Goal: Information Seeking & Learning: Learn about a topic

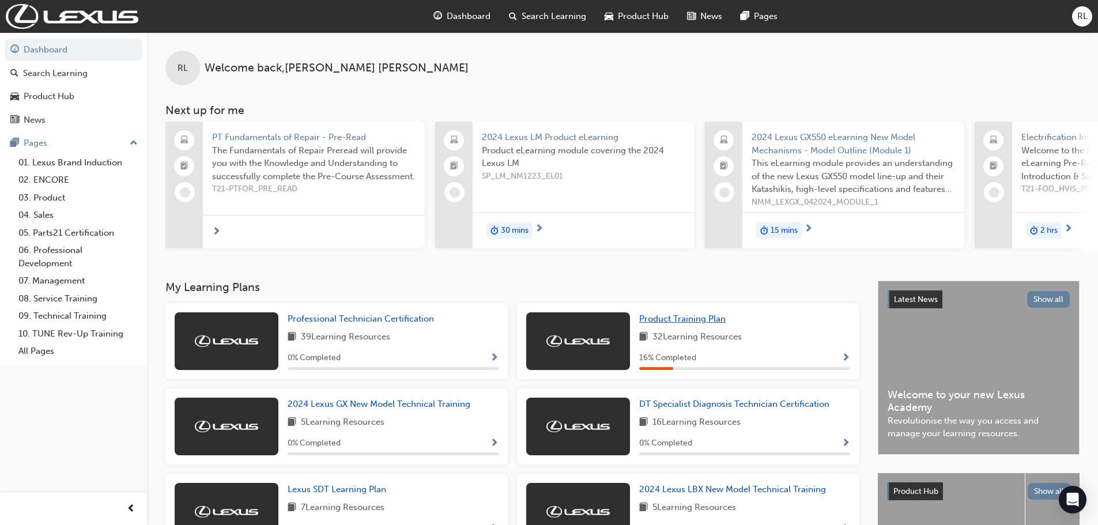
click at [662, 323] on span "Product Training Plan" at bounding box center [682, 319] width 86 height 10
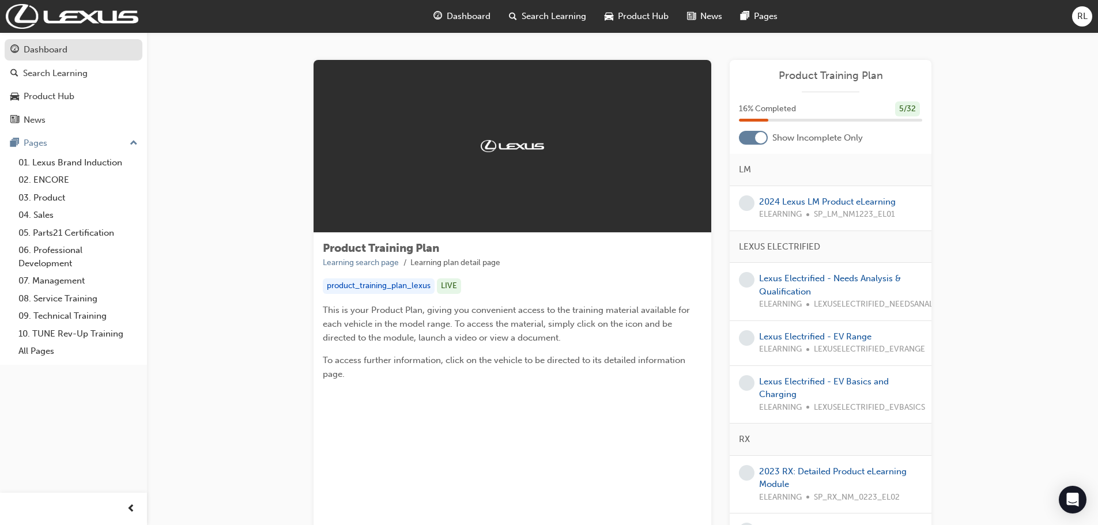
click at [49, 54] on div "Dashboard" at bounding box center [46, 49] width 44 height 13
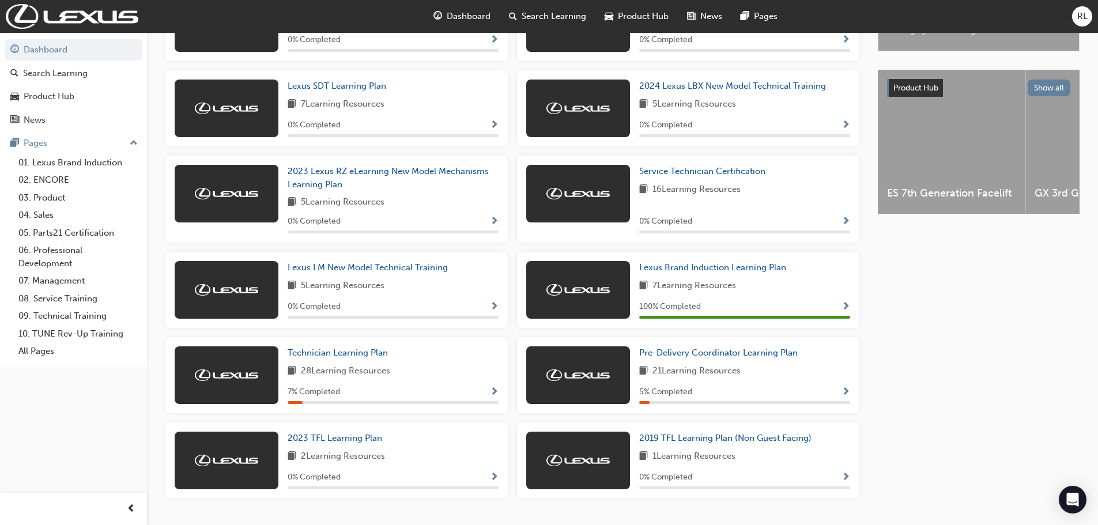
scroll to position [438, 0]
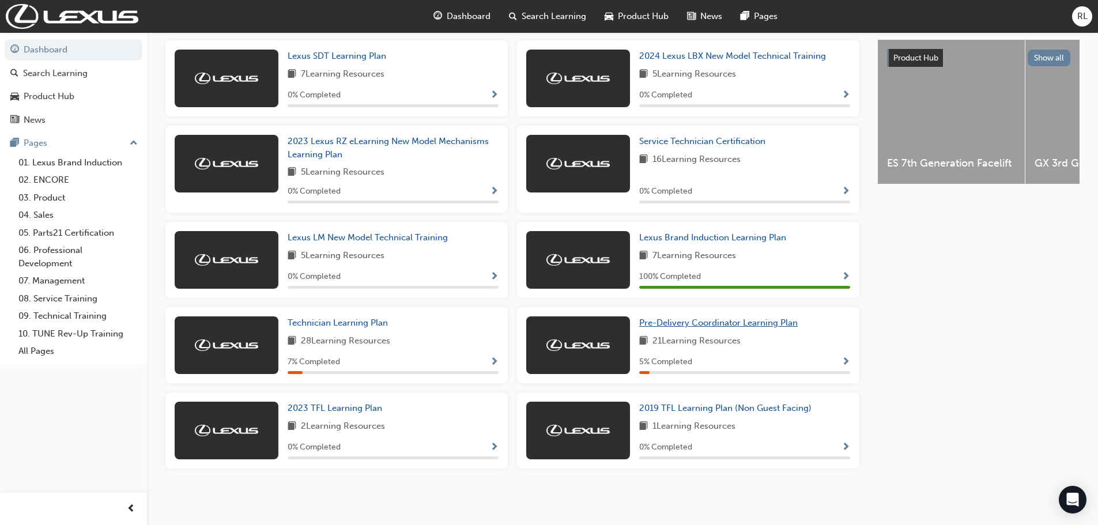
click at [697, 324] on span "Pre-Delivery Coordinator Learning Plan" at bounding box center [718, 323] width 158 height 10
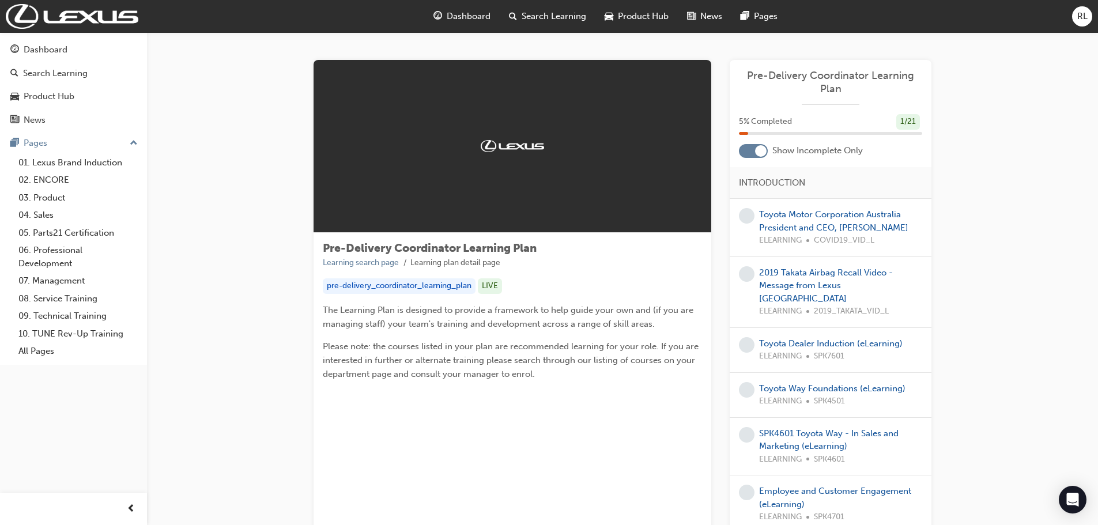
click at [760, 152] on div at bounding box center [761, 151] width 12 height 12
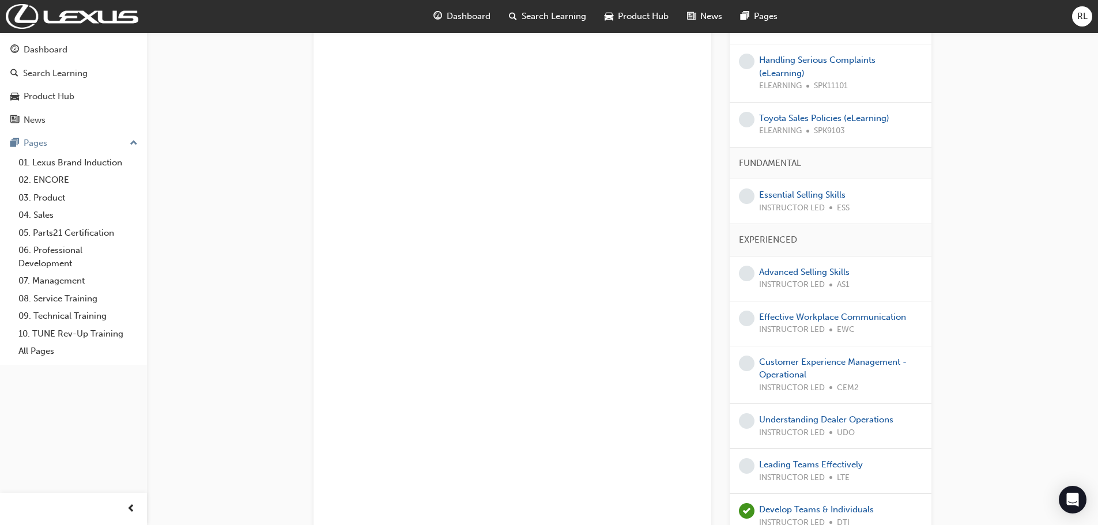
scroll to position [857, 0]
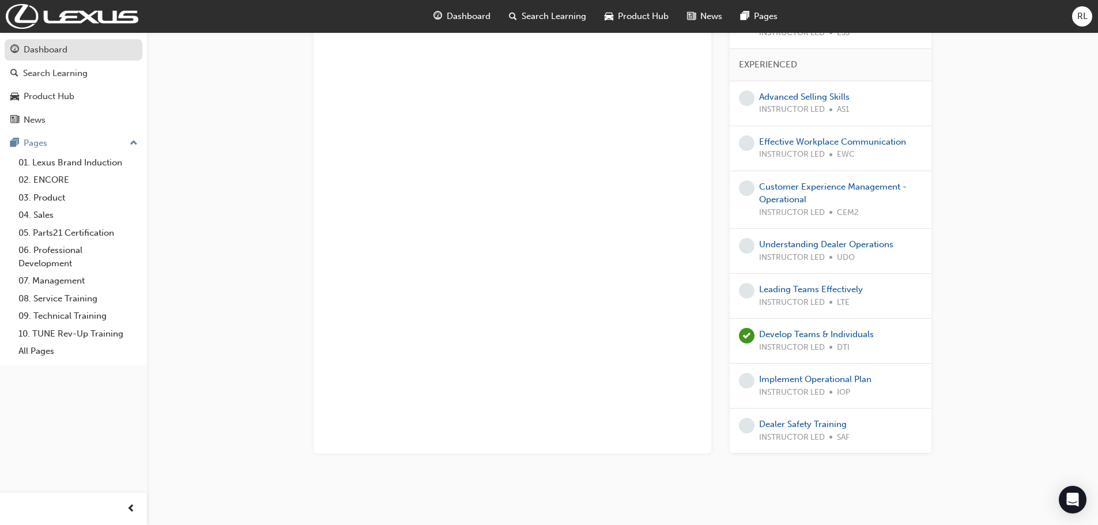
click at [51, 56] on div "Dashboard" at bounding box center [73, 50] width 126 height 14
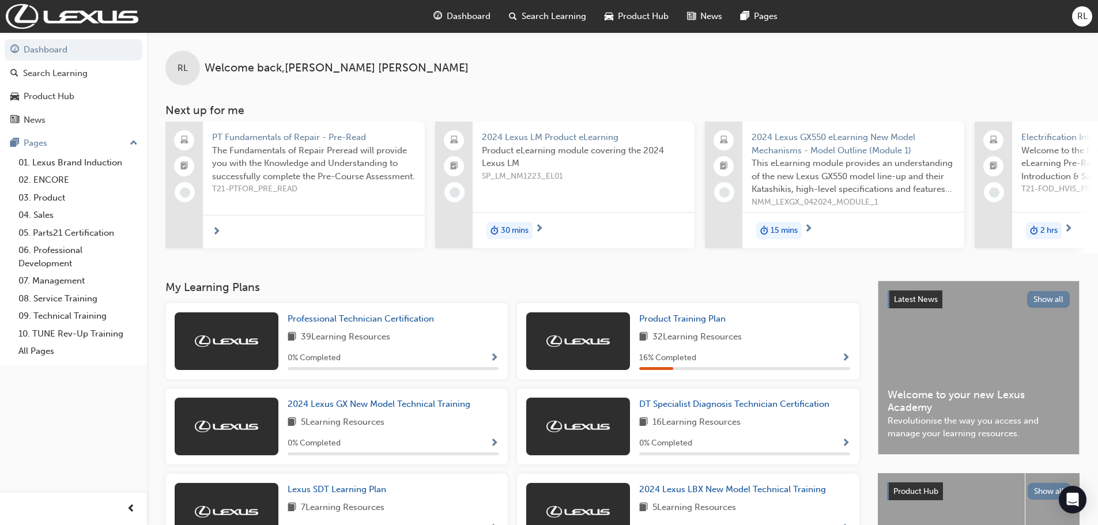
click at [595, 336] on div at bounding box center [578, 341] width 104 height 58
click at [654, 322] on span "Product Training Plan" at bounding box center [682, 319] width 86 height 10
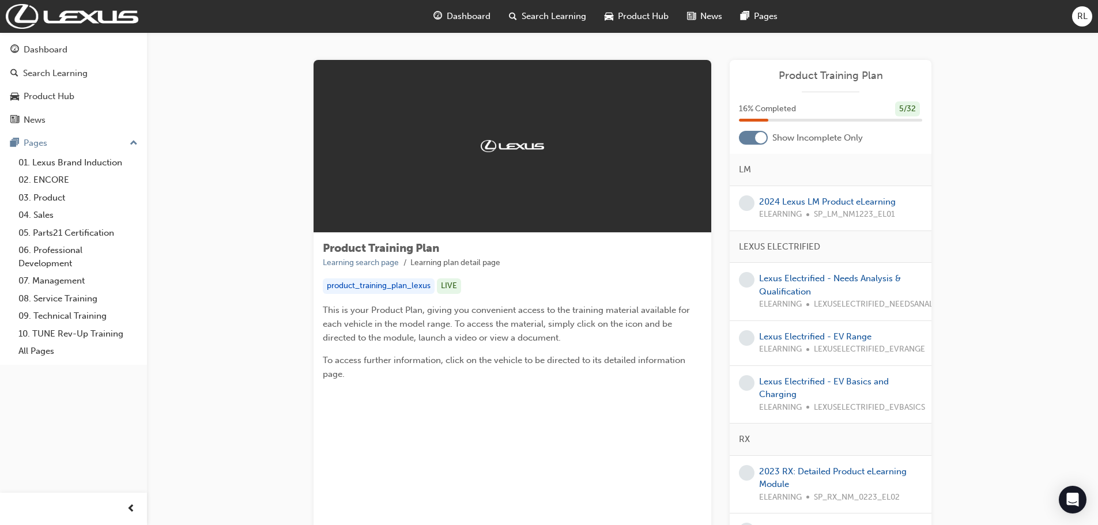
click at [757, 141] on div at bounding box center [761, 138] width 12 height 12
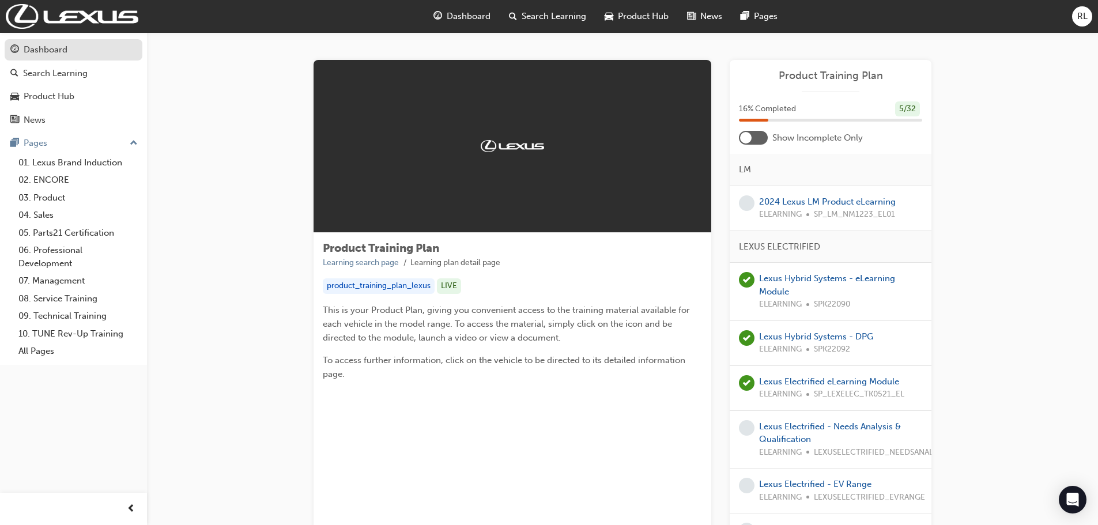
click at [51, 52] on div "Dashboard" at bounding box center [46, 49] width 44 height 13
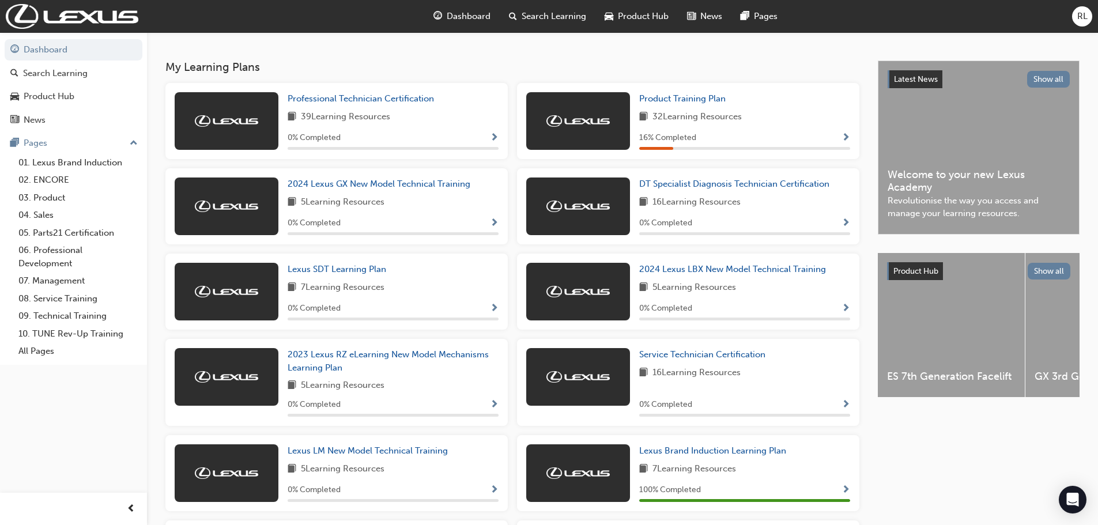
scroll to position [231, 0]
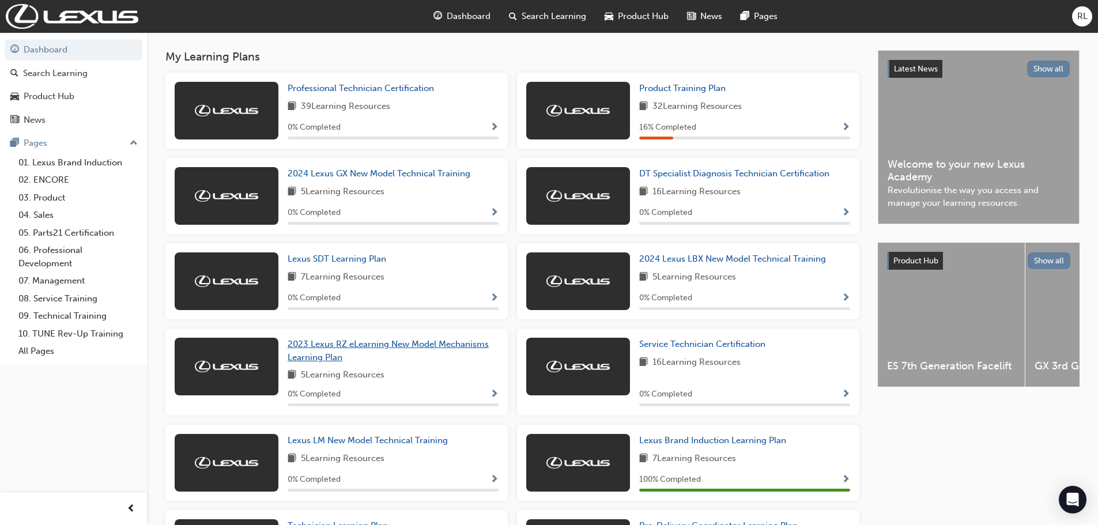
click at [350, 350] on span "2023 Lexus RZ eLearning New Model Mechanisms Learning Plan" at bounding box center [388, 351] width 201 height 24
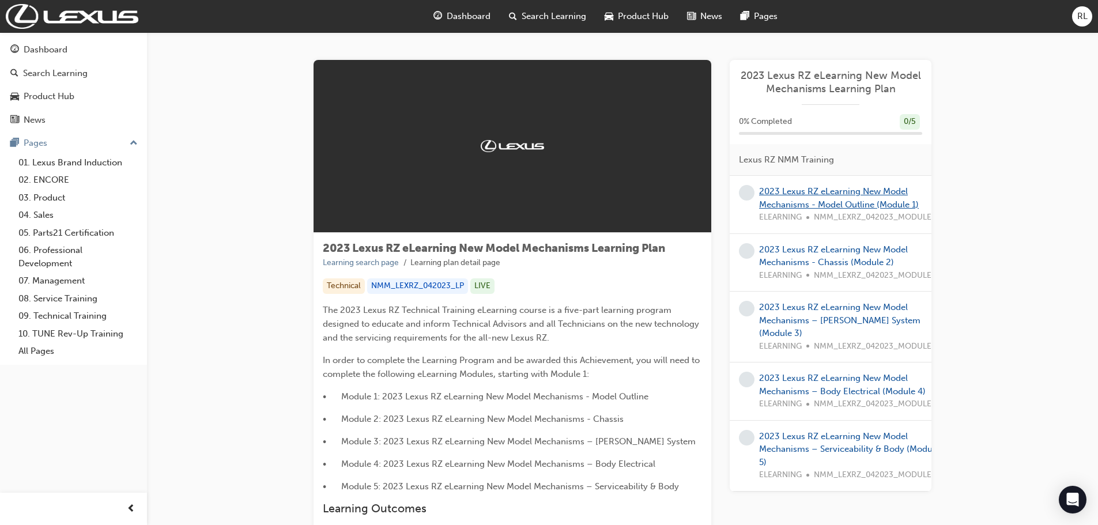
click at [792, 194] on link "2023 Lexus RZ eLearning New Model Mechanisms - Model Outline (Module 1)" at bounding box center [839, 198] width 160 height 24
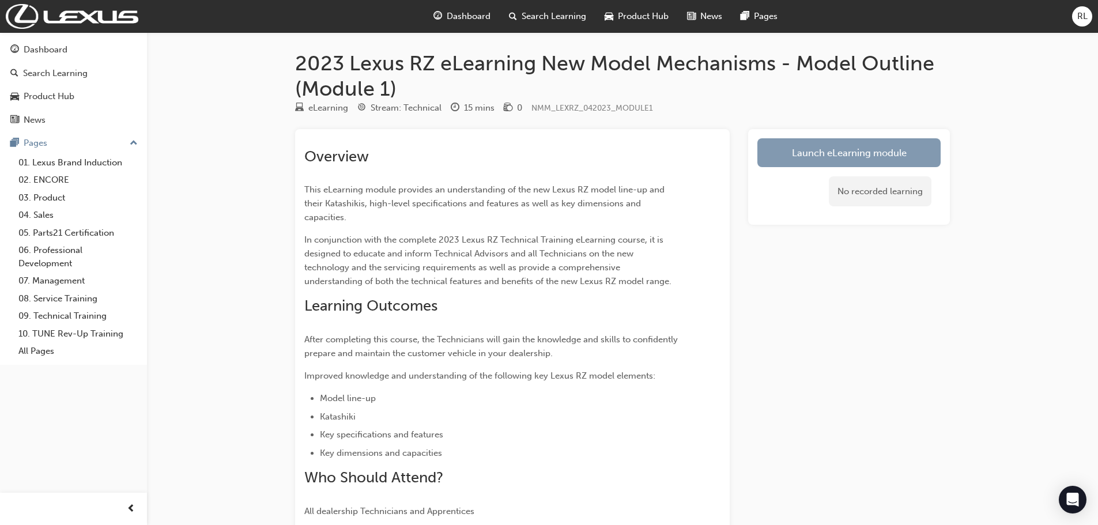
click at [844, 155] on link "Launch eLearning module" at bounding box center [848, 152] width 183 height 29
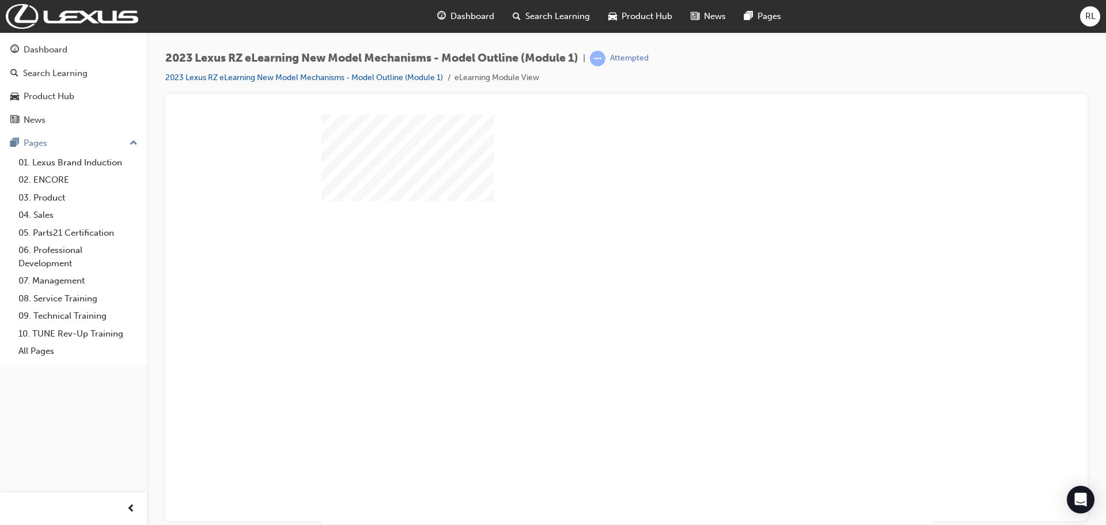
click at [594, 285] on div "play" at bounding box center [594, 285] width 0 height 0
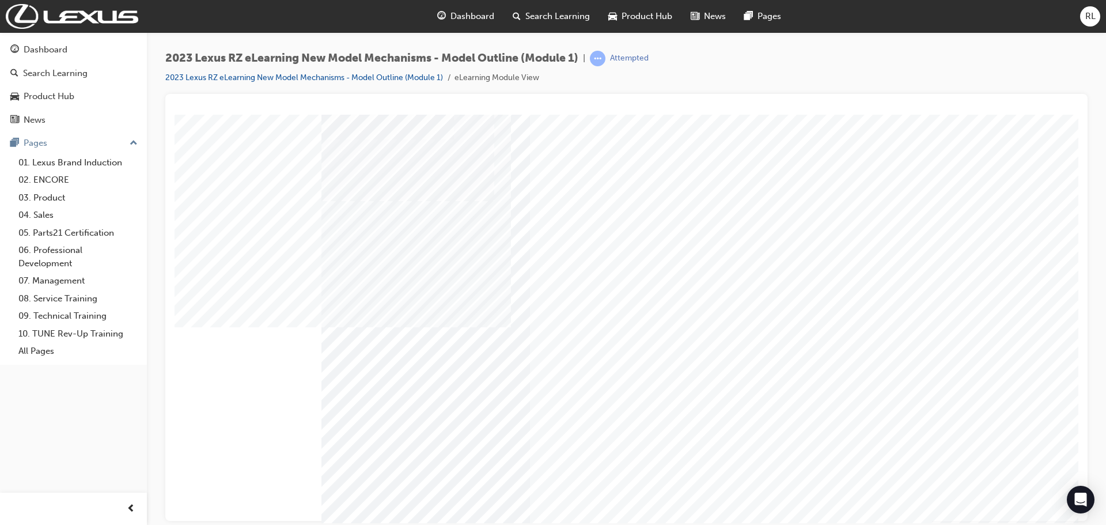
scroll to position [41, 0]
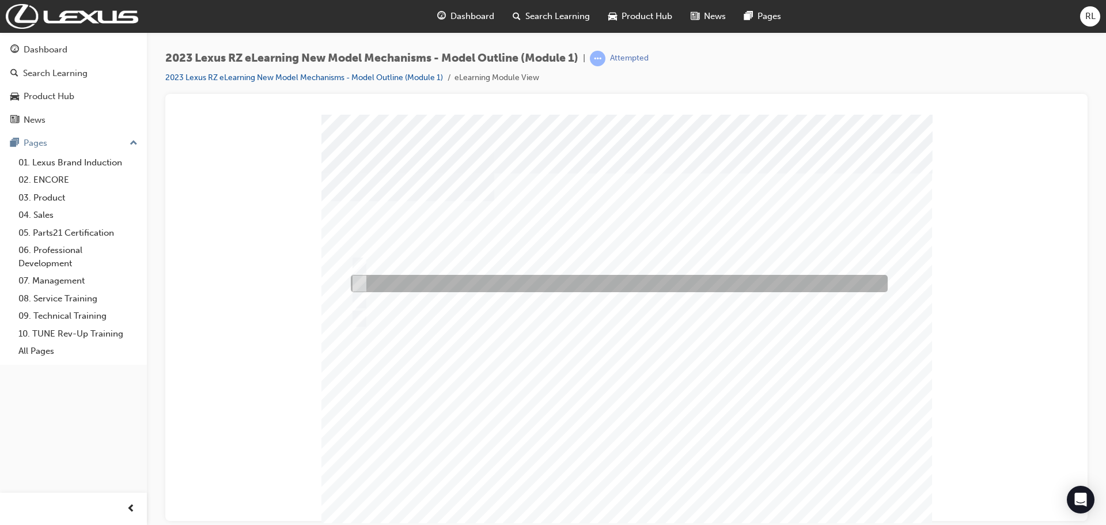
drag, startPoint x: 357, startPoint y: 278, endPoint x: 368, endPoint y: 300, distance: 24.7
click at [357, 279] on input "230kW & 266.3Nm" at bounding box center [357, 283] width 13 height 13
radio input "true"
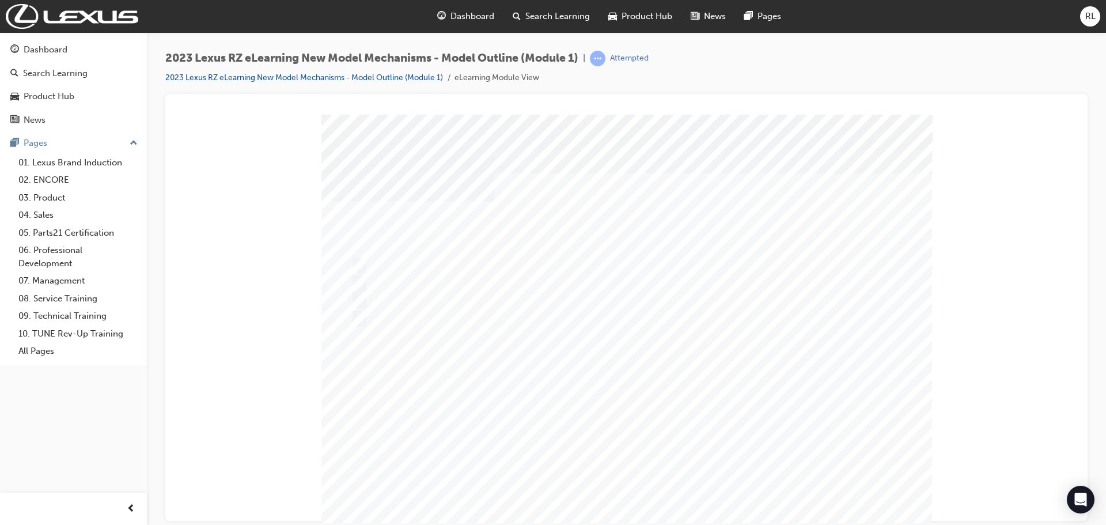
click at [359, 299] on div at bounding box center [627, 330] width 611 height 432
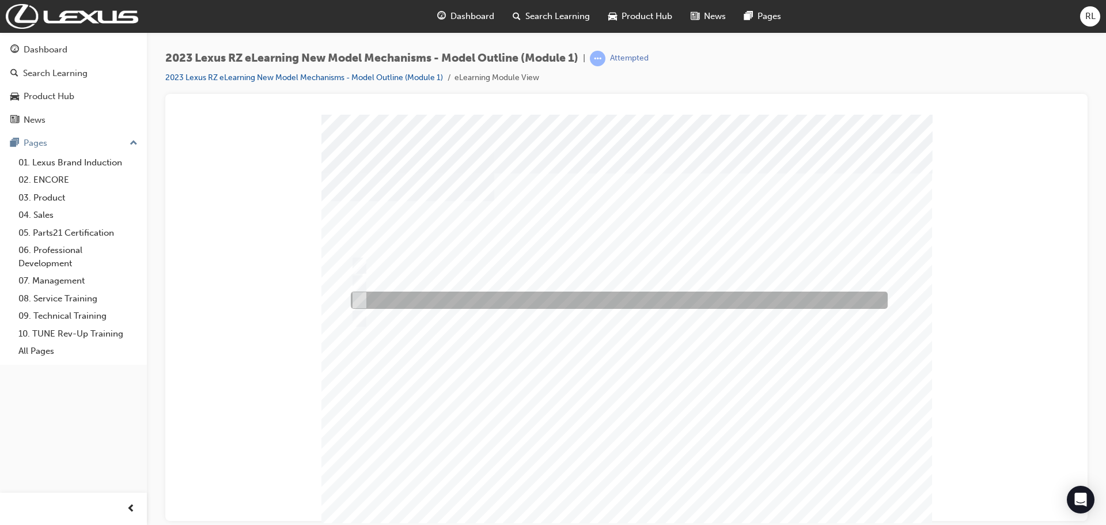
click at [360, 299] on input "250kW & 435Nm" at bounding box center [357, 300] width 13 height 13
radio input "true"
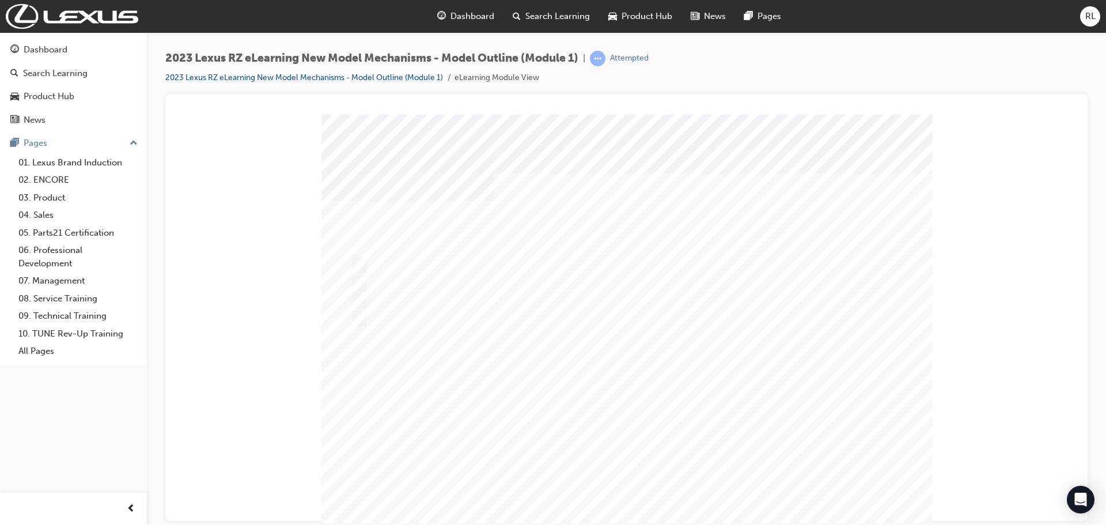
click at [579, 388] on div at bounding box center [627, 330] width 611 height 432
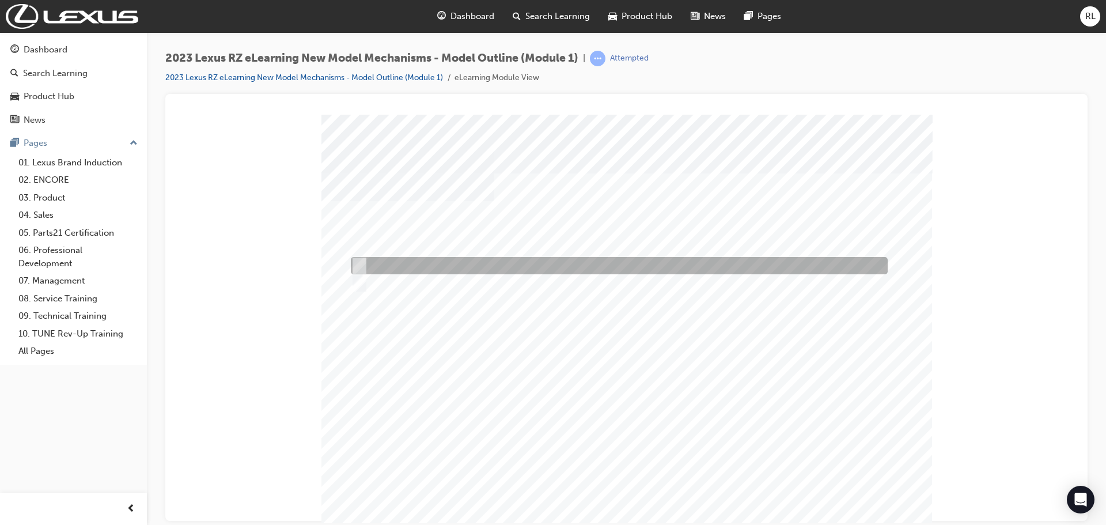
click at [362, 265] on input "True" at bounding box center [357, 265] width 13 height 13
radio input "true"
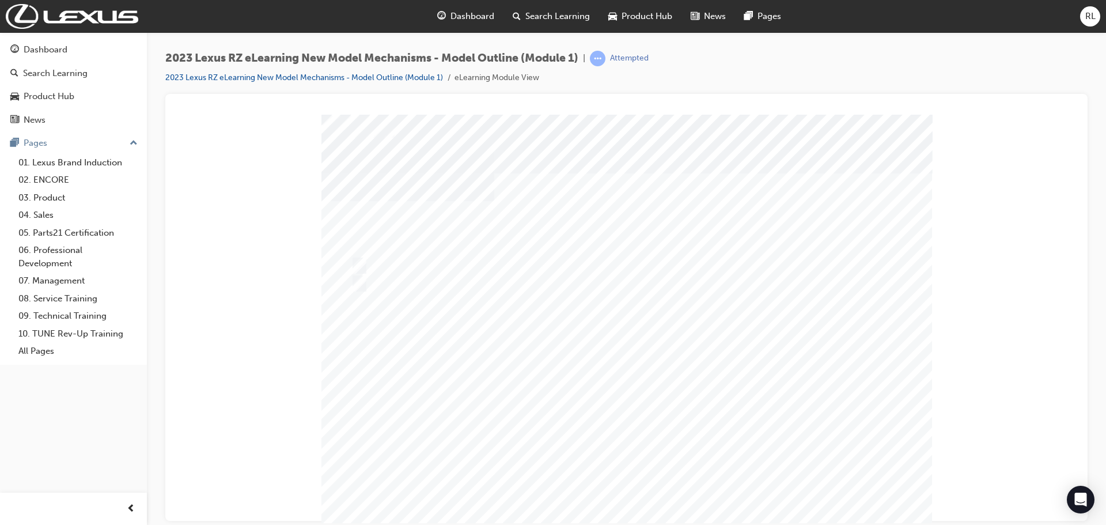
click at [515, 326] on div at bounding box center [627, 330] width 611 height 432
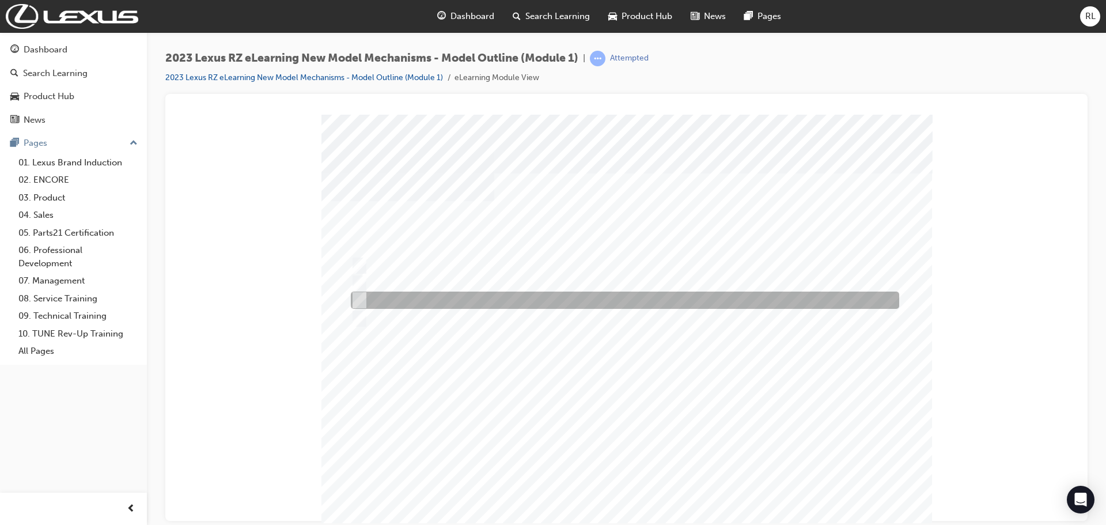
click at [361, 298] on input "Driver Monitor System" at bounding box center [357, 300] width 13 height 13
radio input "true"
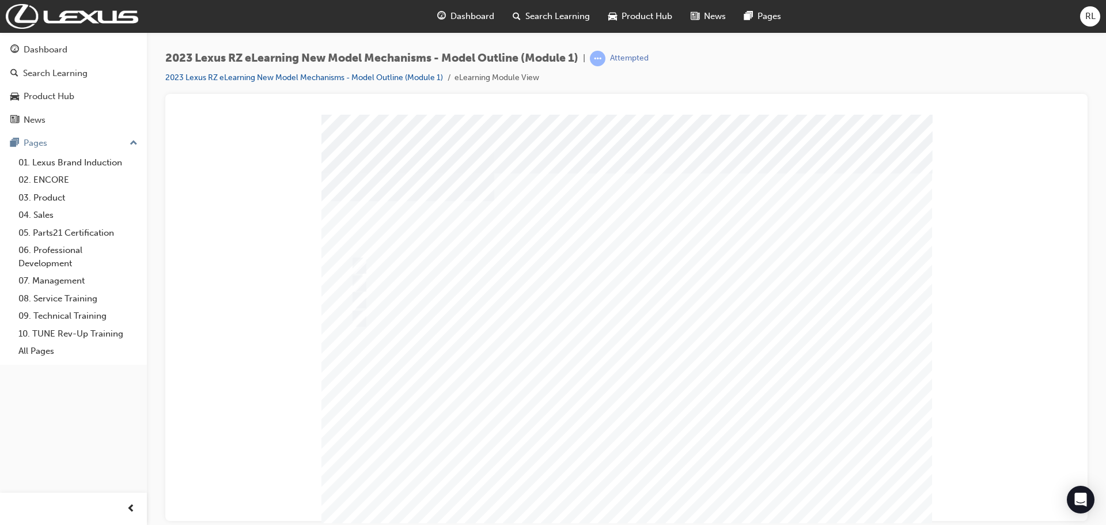
click at [560, 339] on div at bounding box center [627, 330] width 611 height 432
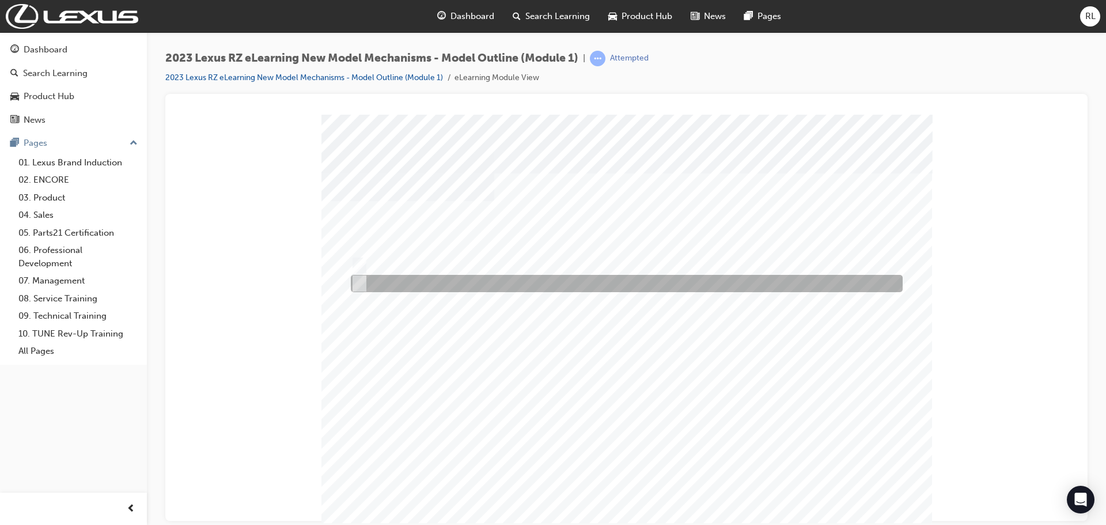
click at [360, 281] on input "Sport Luxury" at bounding box center [357, 283] width 13 height 13
radio input "true"
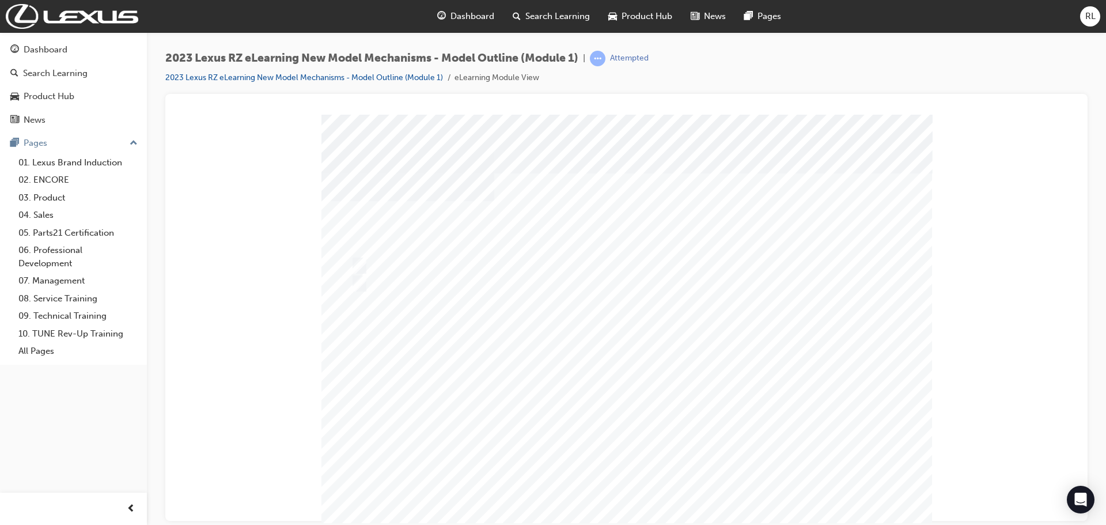
click at [585, 357] on div at bounding box center [627, 330] width 611 height 432
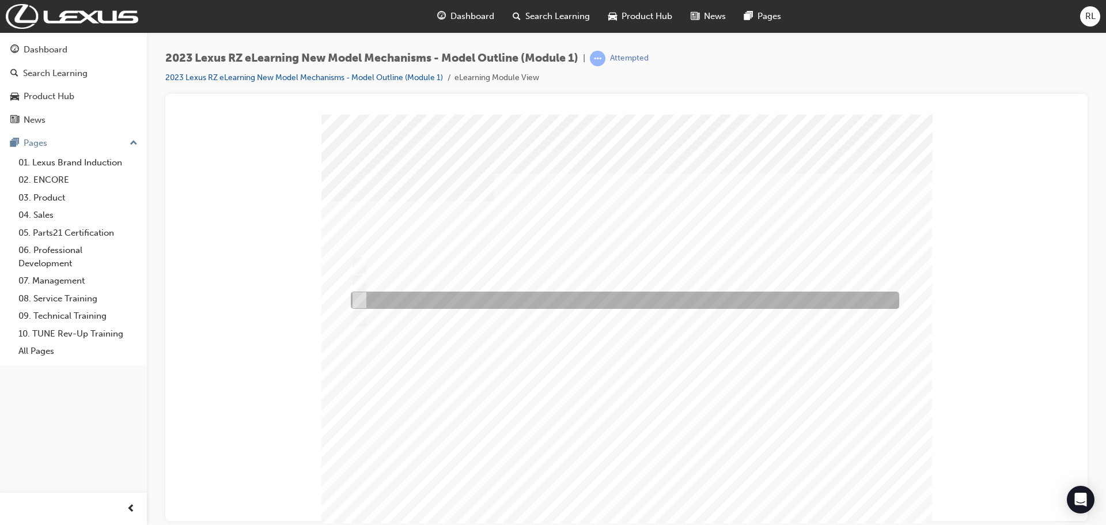
click at [360, 299] on input "Wall" at bounding box center [357, 300] width 13 height 13
radio input "true"
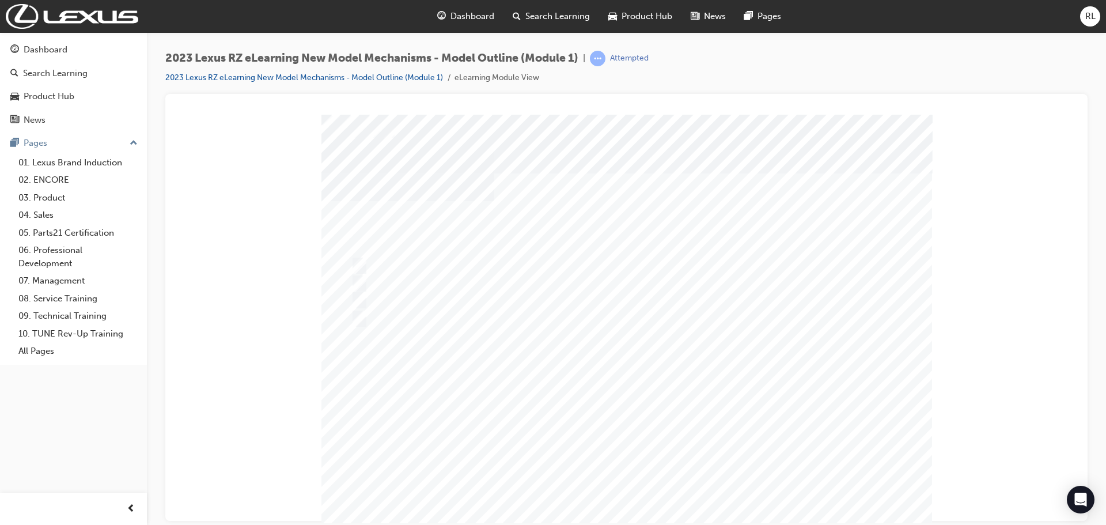
click at [534, 328] on div at bounding box center [627, 330] width 611 height 432
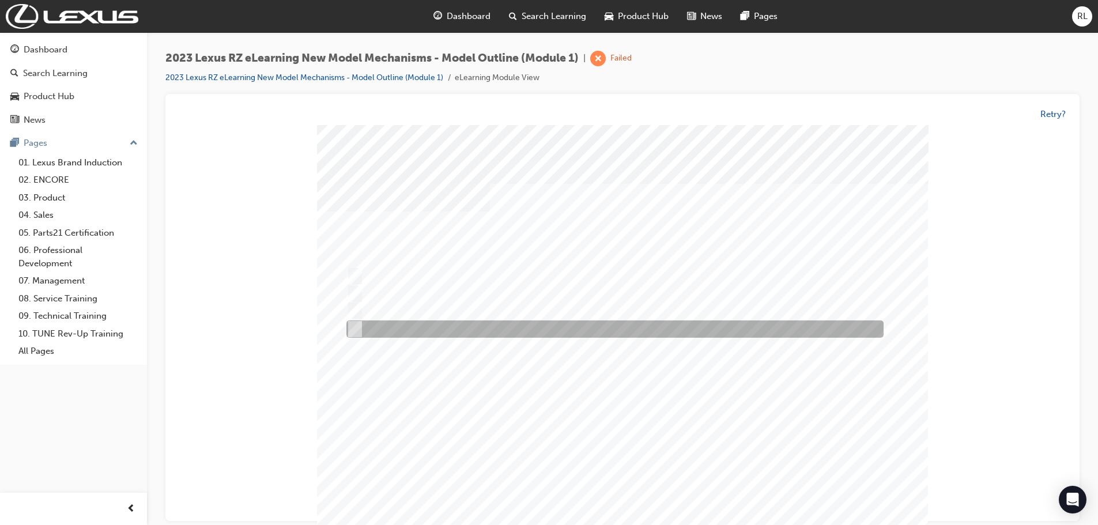
drag, startPoint x: 354, startPoint y: 327, endPoint x: 362, endPoint y: 336, distance: 11.4
click input "230Kw & 435Nm \\"
radio input "true"
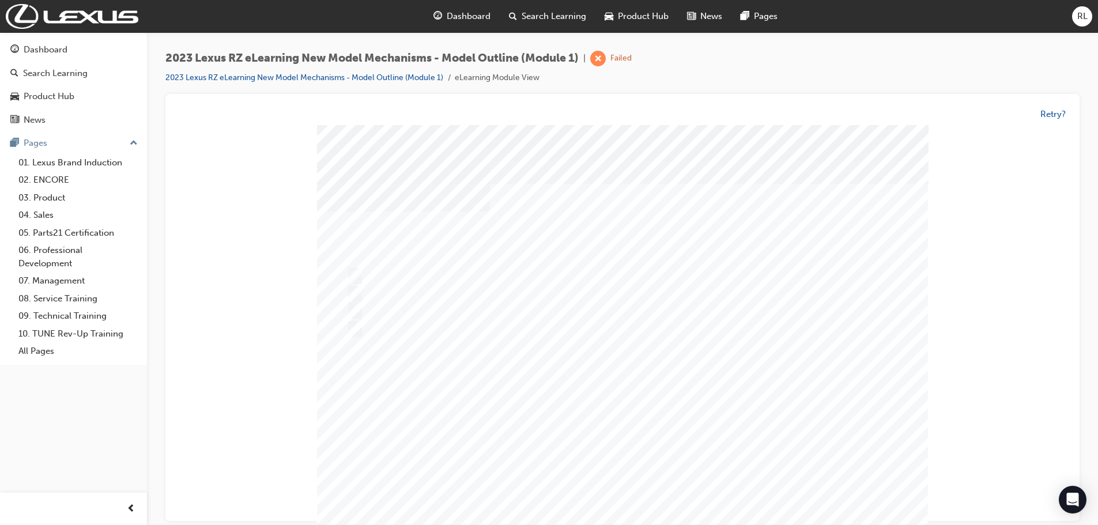
click at [595, 351] on div at bounding box center [622, 341] width 611 height 432
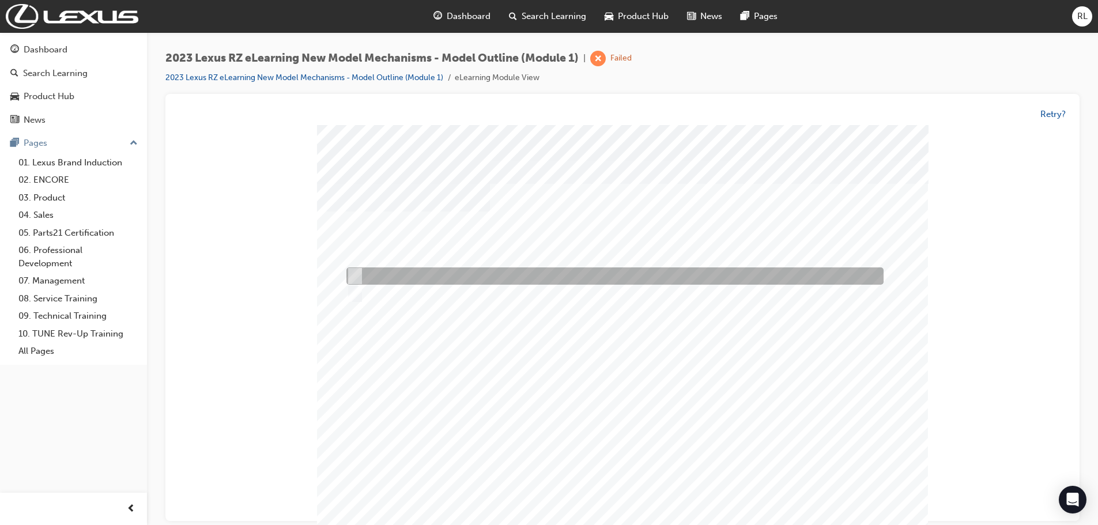
drag, startPoint x: 351, startPoint y: 276, endPoint x: 396, endPoint y: 311, distance: 57.2
click at [356, 280] on input "True" at bounding box center [352, 276] width 13 height 13
radio input "true"
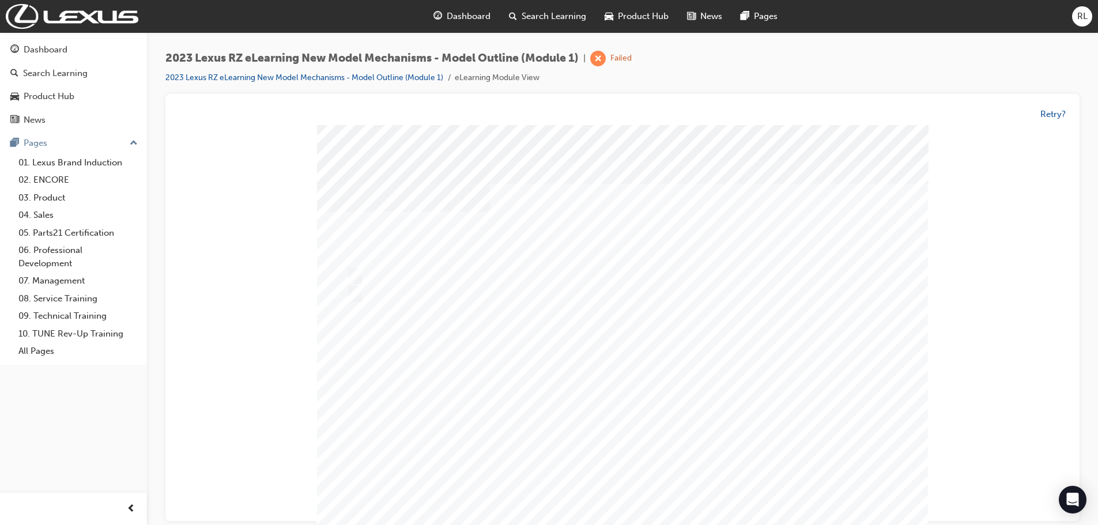
click at [570, 387] on div at bounding box center [622, 341] width 611 height 432
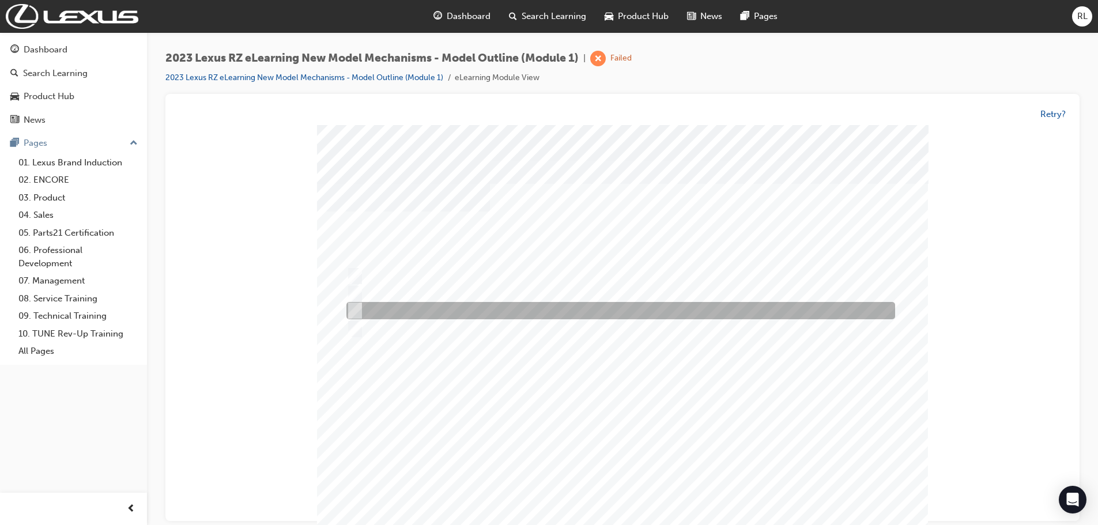
drag, startPoint x: 354, startPoint y: 308, endPoint x: 429, endPoint y: 318, distance: 75.6
click at [356, 308] on input "Driver Monitor System" at bounding box center [352, 311] width 13 height 13
radio input "true"
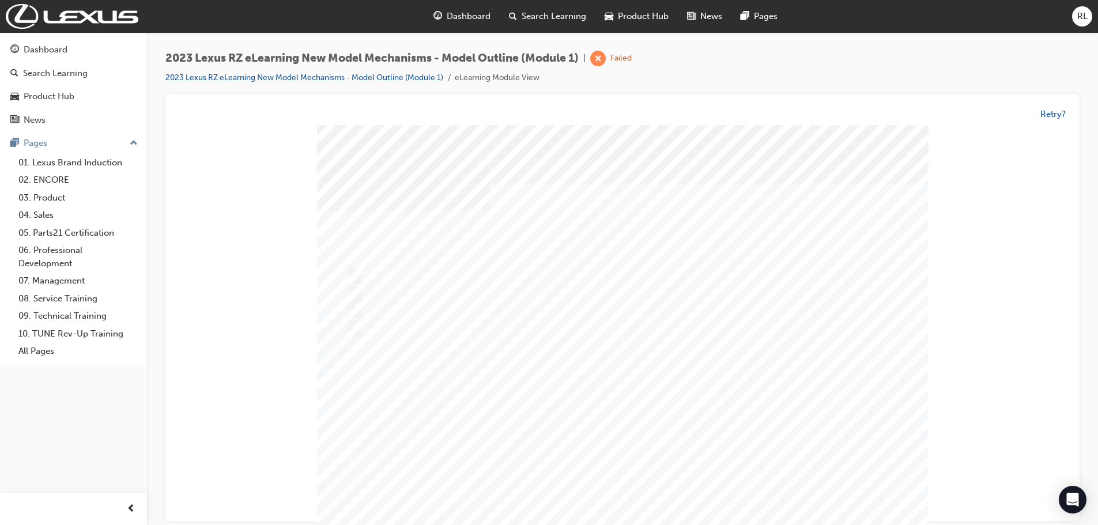
click at [596, 373] on div at bounding box center [622, 341] width 611 height 432
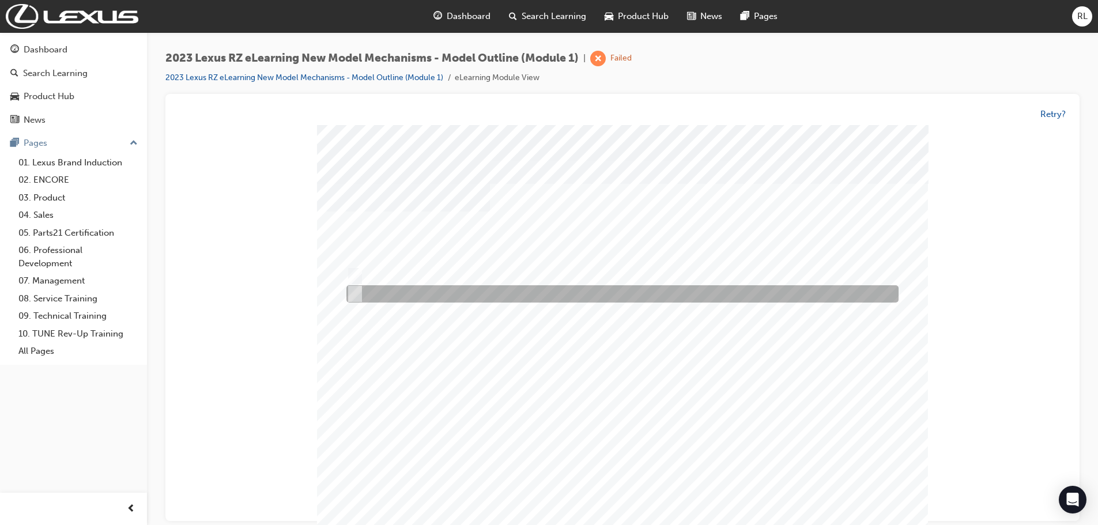
drag, startPoint x: 356, startPoint y: 296, endPoint x: 362, endPoint y: 300, distance: 7.8
click at [357, 296] on input "Sport Luxury" at bounding box center [352, 294] width 13 height 13
radio input "true"
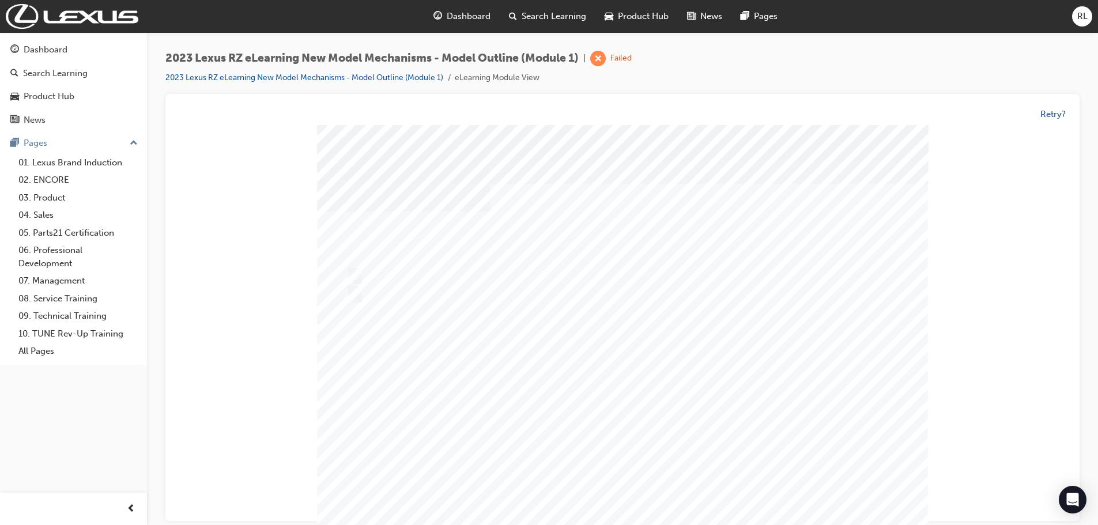
click at [623, 402] on div at bounding box center [622, 341] width 611 height 432
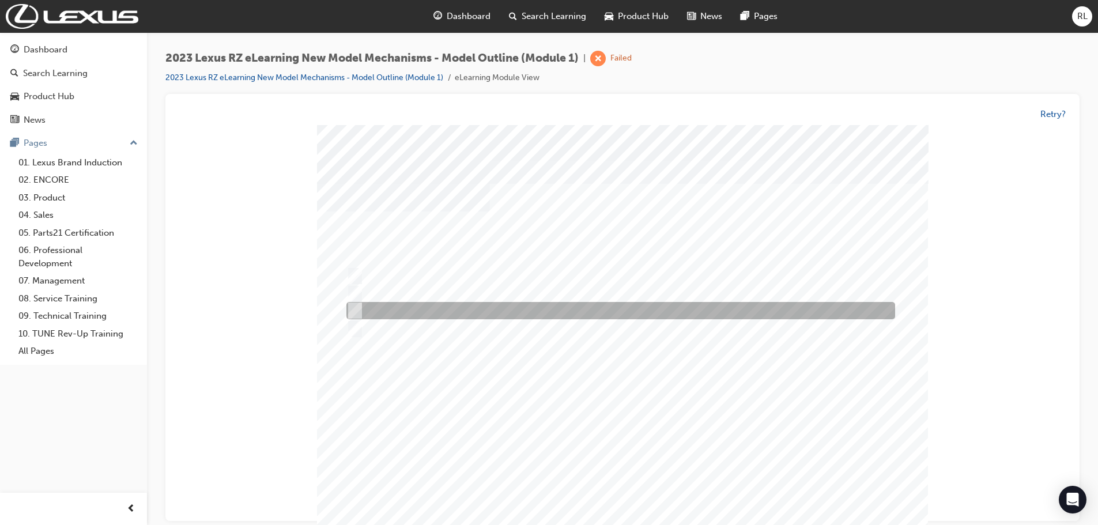
drag, startPoint x: 353, startPoint y: 309, endPoint x: 358, endPoint y: 316, distance: 8.6
click at [357, 314] on input "Wall" at bounding box center [352, 311] width 13 height 13
radio input "true"
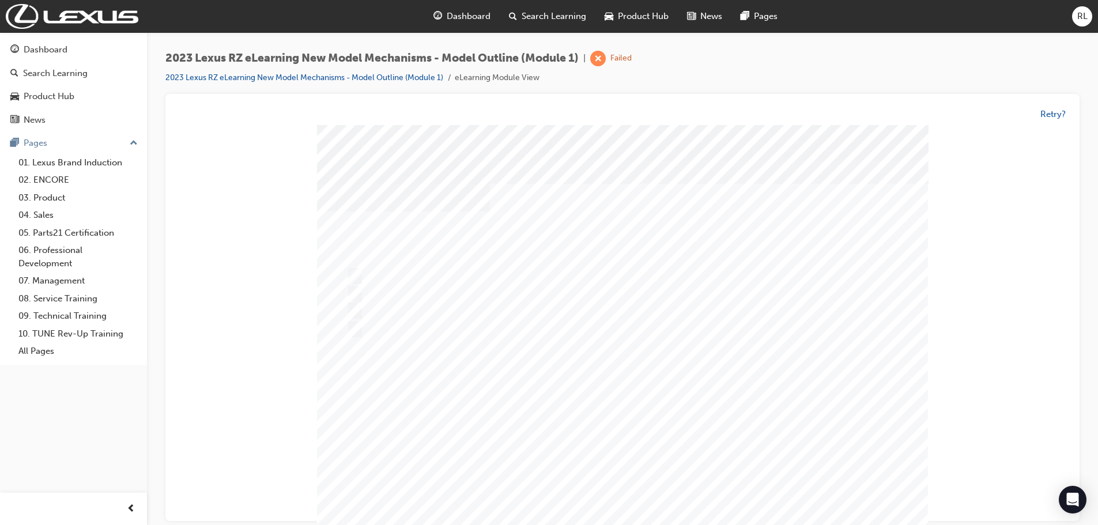
click at [558, 351] on div at bounding box center [622, 341] width 611 height 432
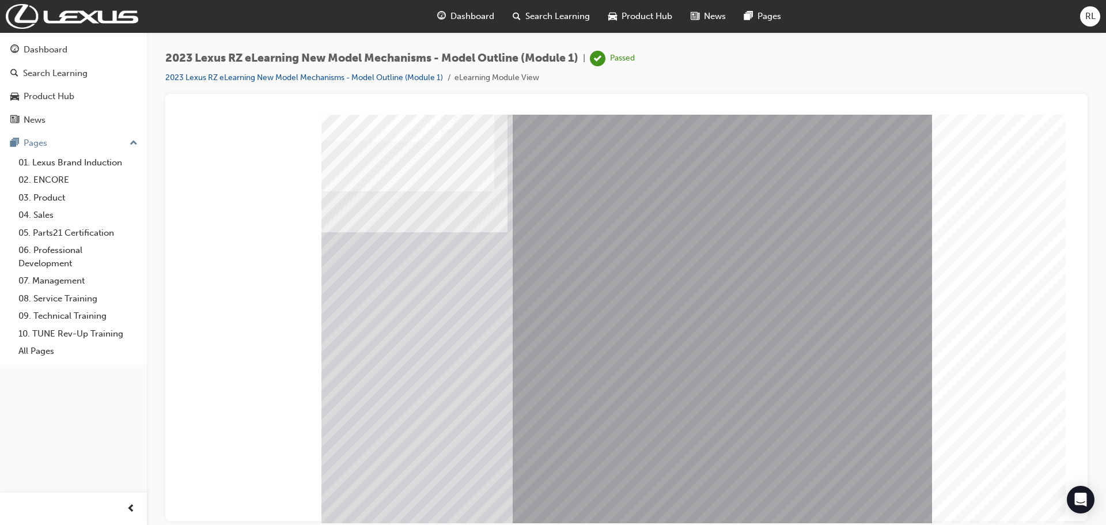
scroll to position [41, 0]
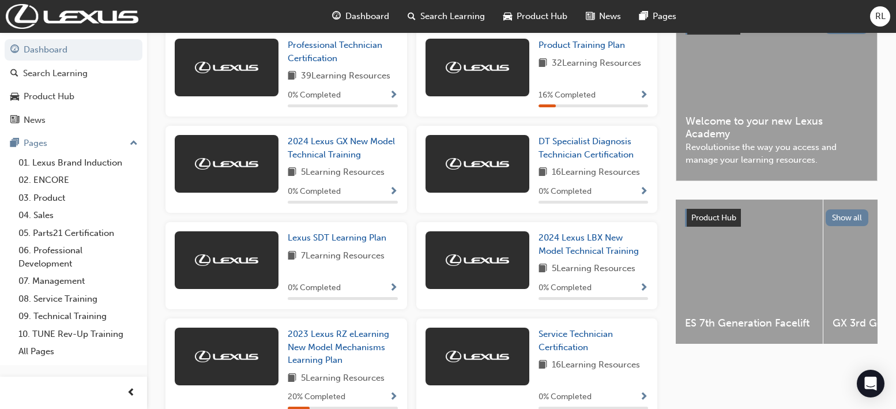
scroll to position [231, 0]
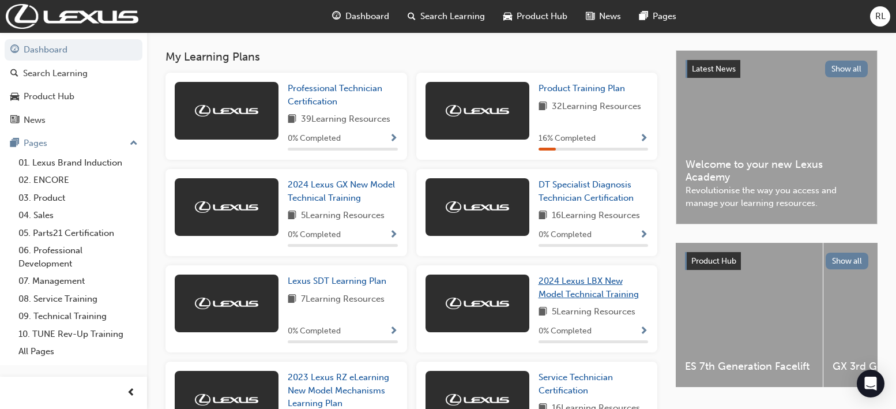
click at [559, 287] on span "2024 Lexus LBX New Model Technical Training" at bounding box center [588, 287] width 100 height 24
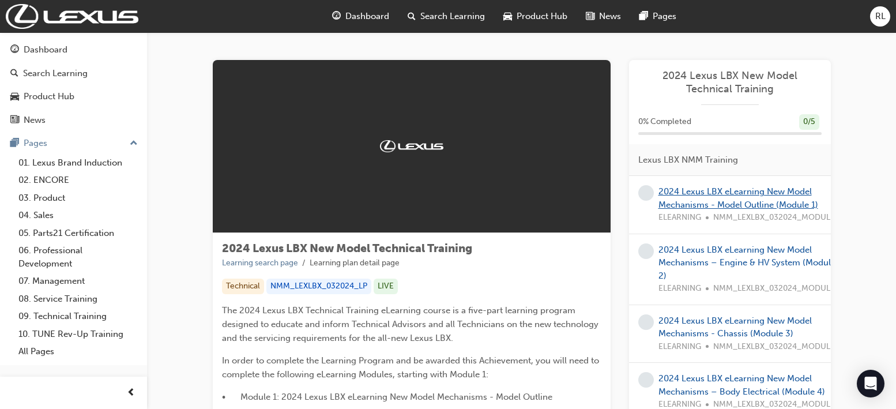
click at [720, 194] on link "2024 Lexus LBX eLearning New Model Mechanisms - Model Outline (Module 1)" at bounding box center [738, 198] width 160 height 24
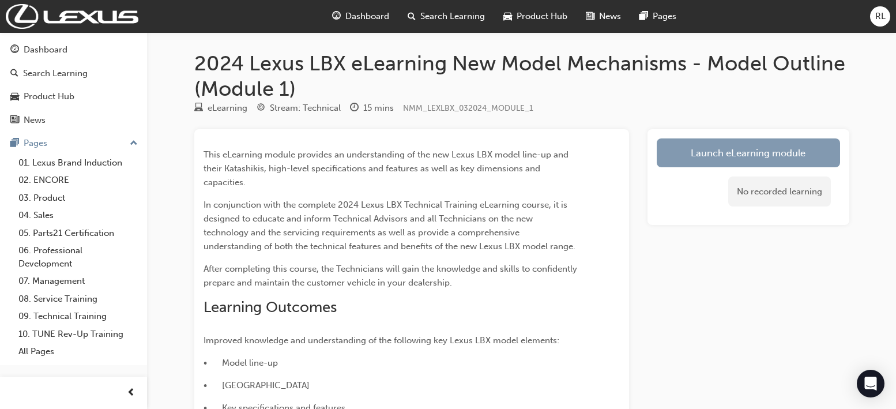
click at [729, 148] on link "Launch eLearning module" at bounding box center [747, 152] width 183 height 29
